Goal: Information Seeking & Learning: Learn about a topic

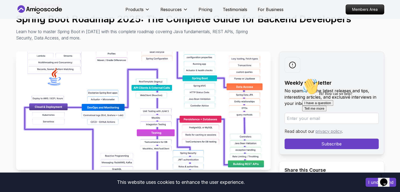
scroll to position [45, 0]
click at [186, 113] on img at bounding box center [143, 111] width 255 height 118
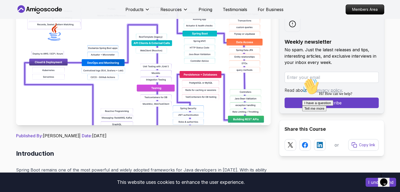
scroll to position [78, 0]
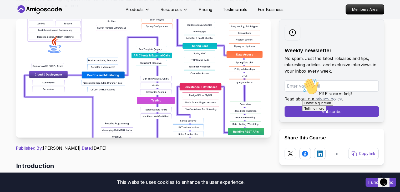
click at [166, 101] on img at bounding box center [143, 78] width 255 height 118
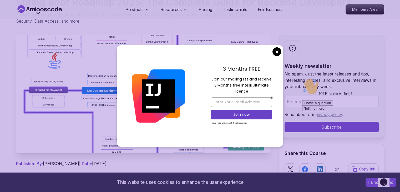
scroll to position [62, 0]
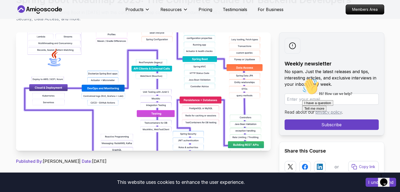
scroll to position [65, 0]
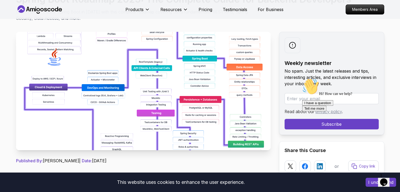
drag, startPoint x: 145, startPoint y: 78, endPoint x: 113, endPoint y: 93, distance: 35.7
click at [113, 93] on img at bounding box center [143, 91] width 255 height 118
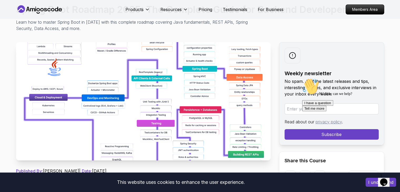
scroll to position [53, 0]
